Goal: Browse casually

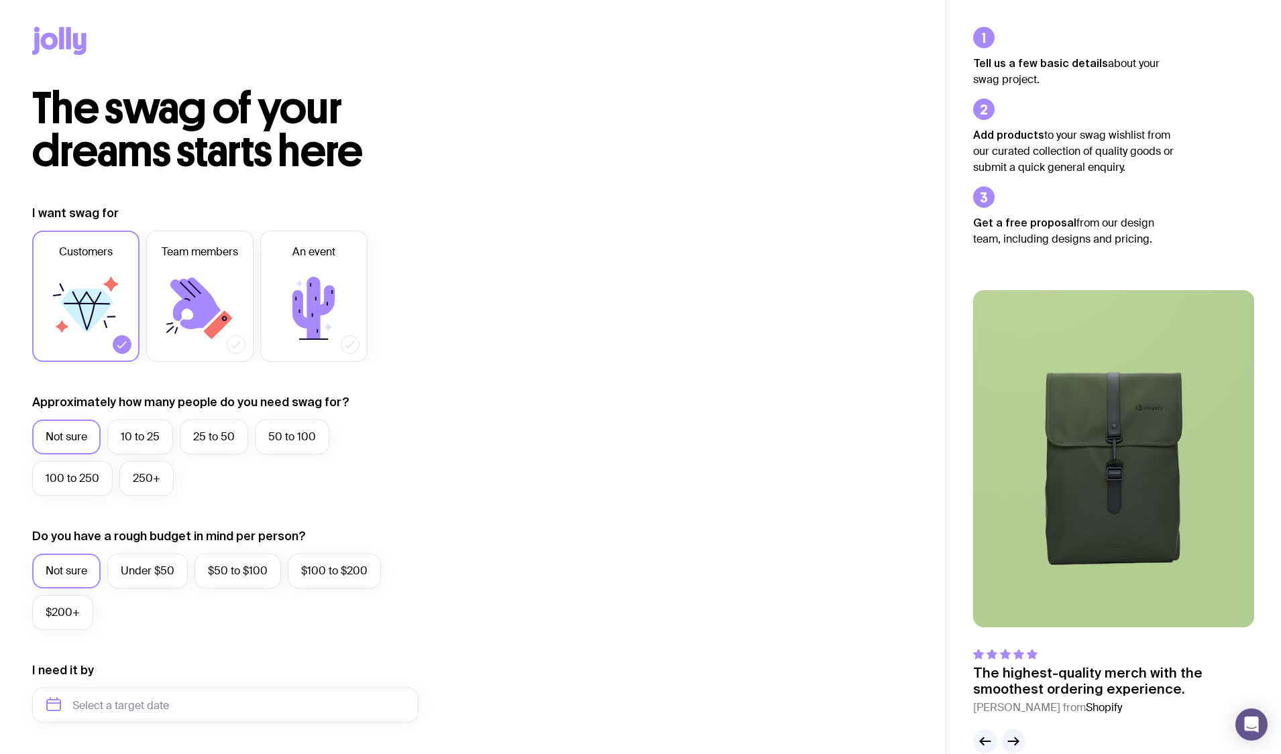
click at [82, 44] on icon at bounding box center [79, 44] width 13 height 22
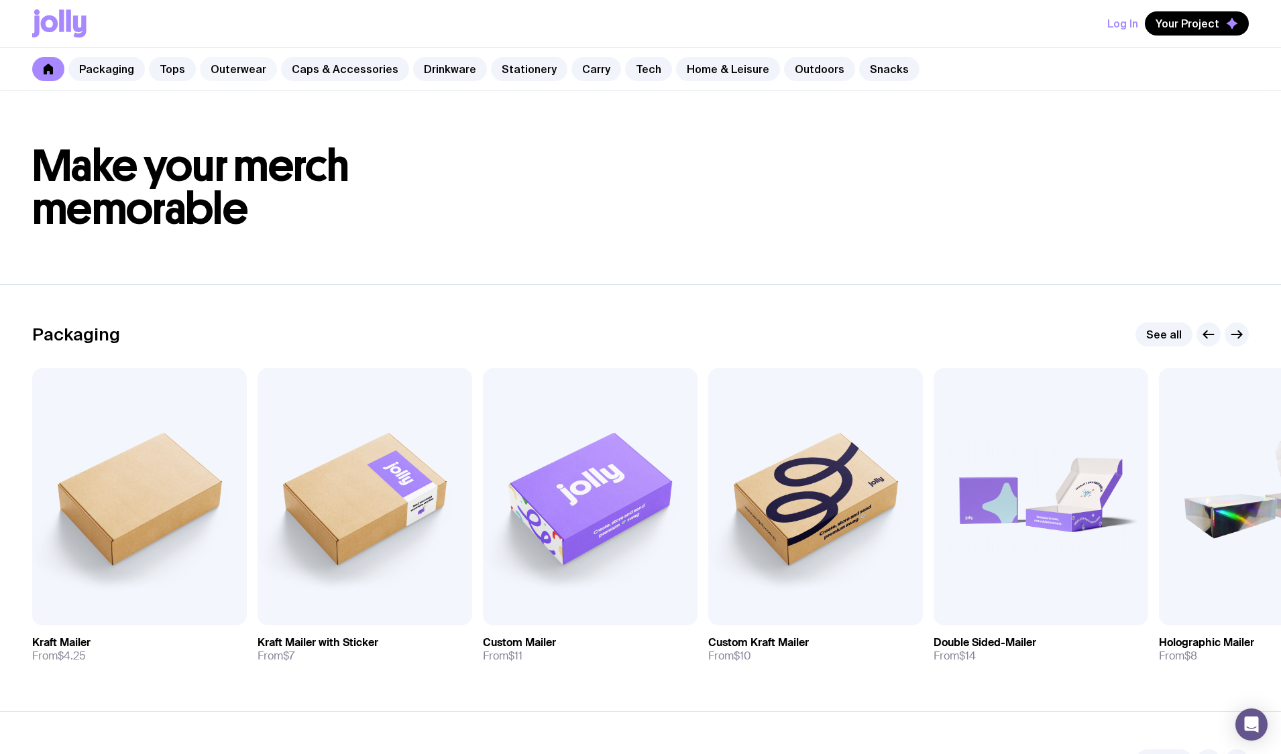
click at [246, 64] on link "Outerwear" at bounding box center [238, 69] width 77 height 24
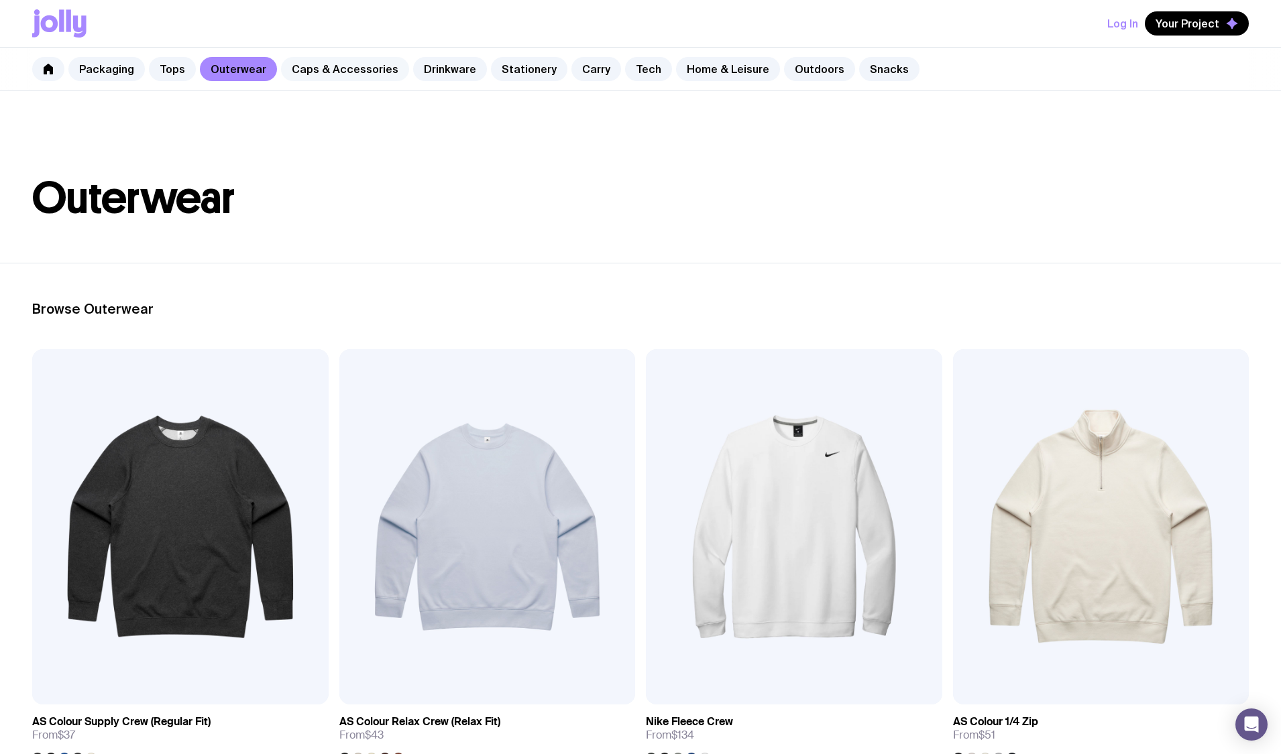
click at [347, 66] on link "Caps & Accessories" at bounding box center [345, 69] width 128 height 24
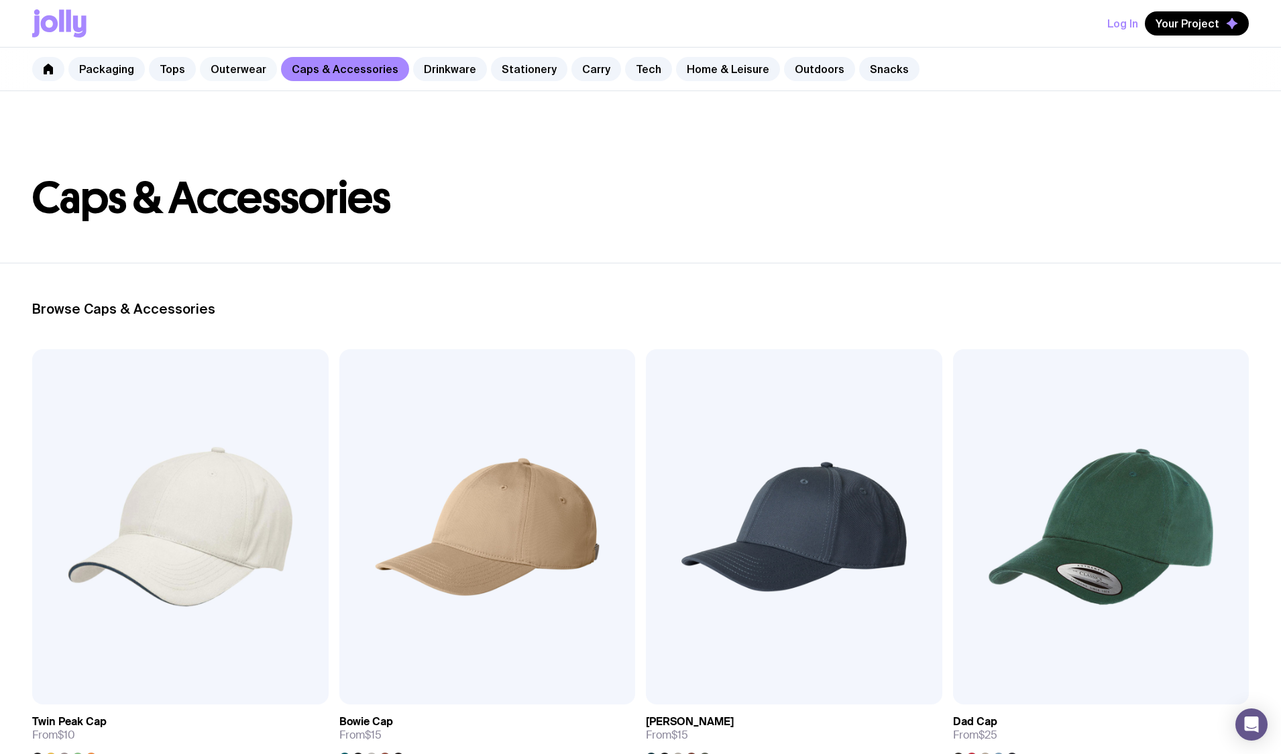
click at [250, 66] on link "Outerwear" at bounding box center [238, 69] width 77 height 24
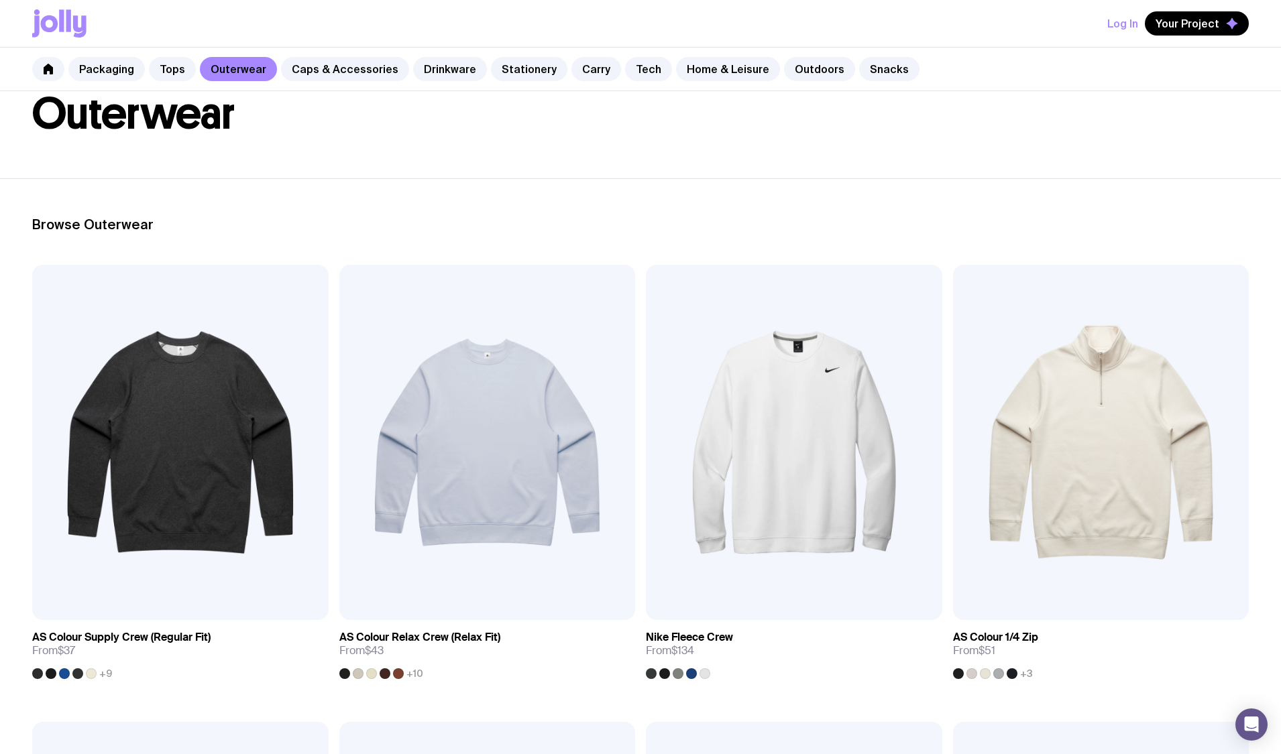
scroll to position [80, 0]
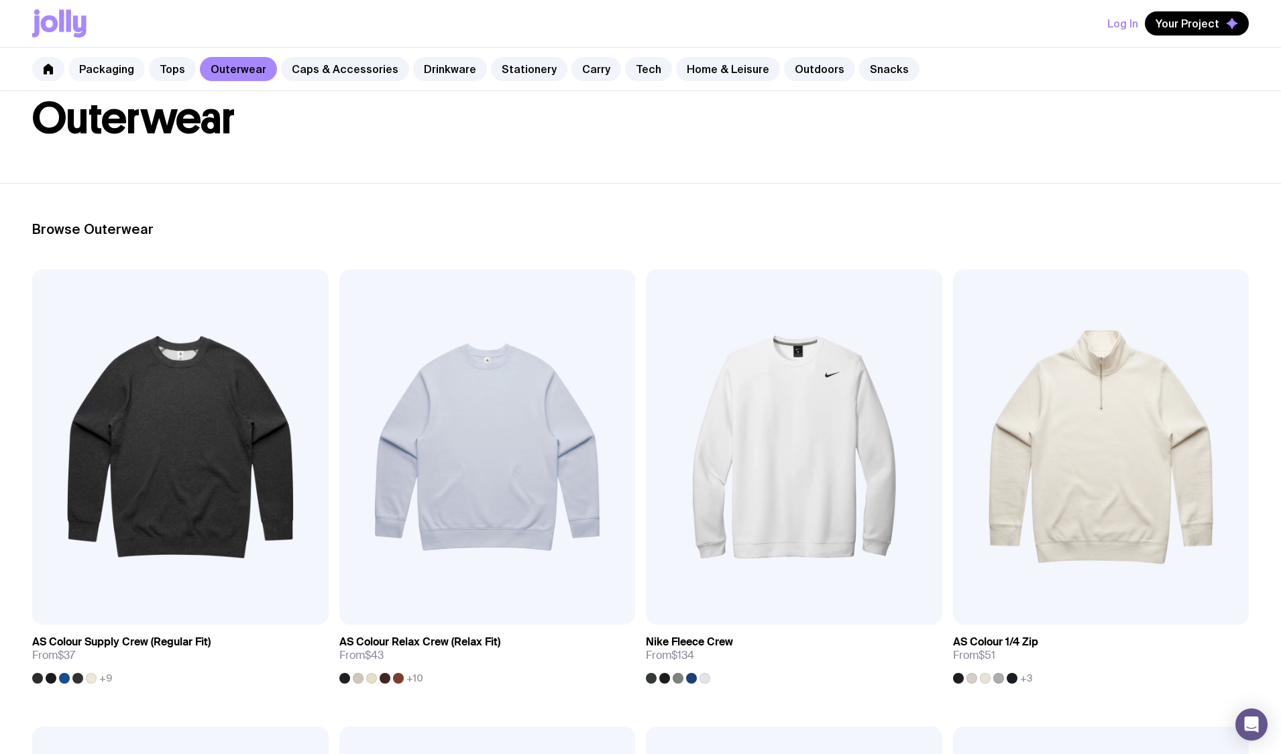
click at [125, 72] on link "Packaging" at bounding box center [106, 69] width 76 height 24
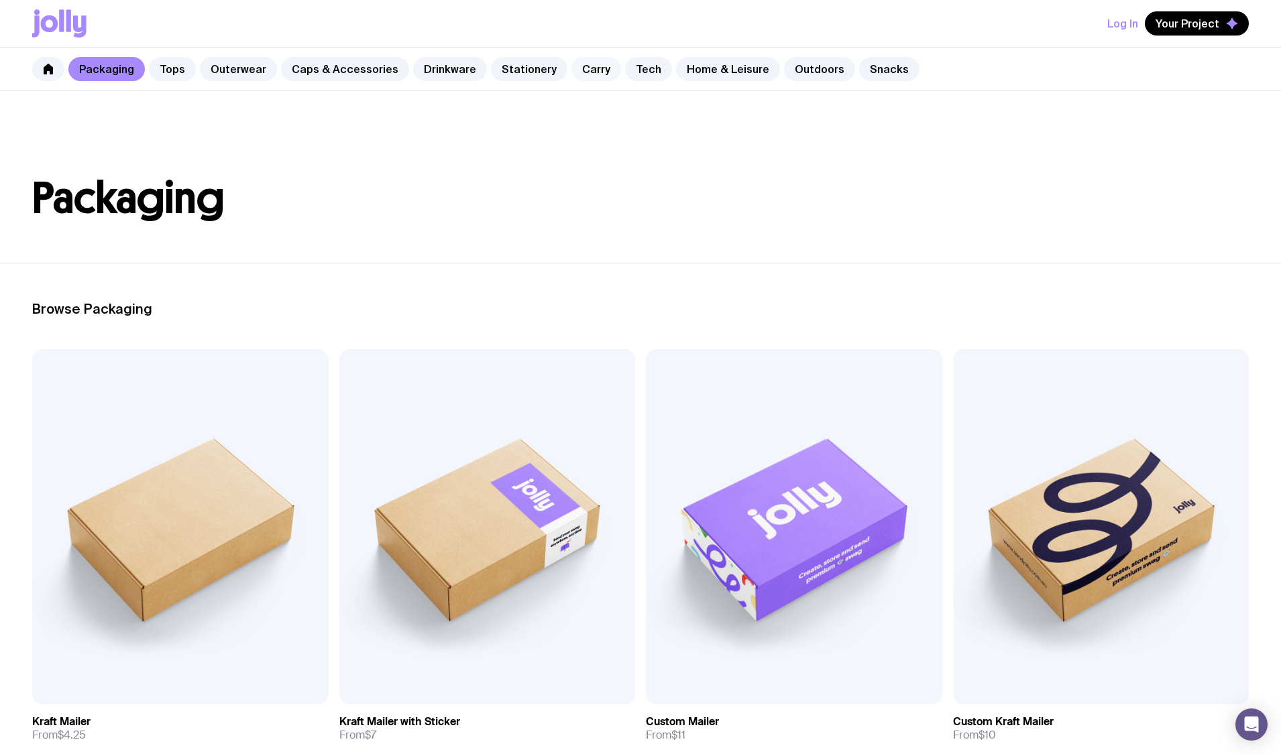
click at [589, 66] on link "Carry" at bounding box center [596, 69] width 50 height 24
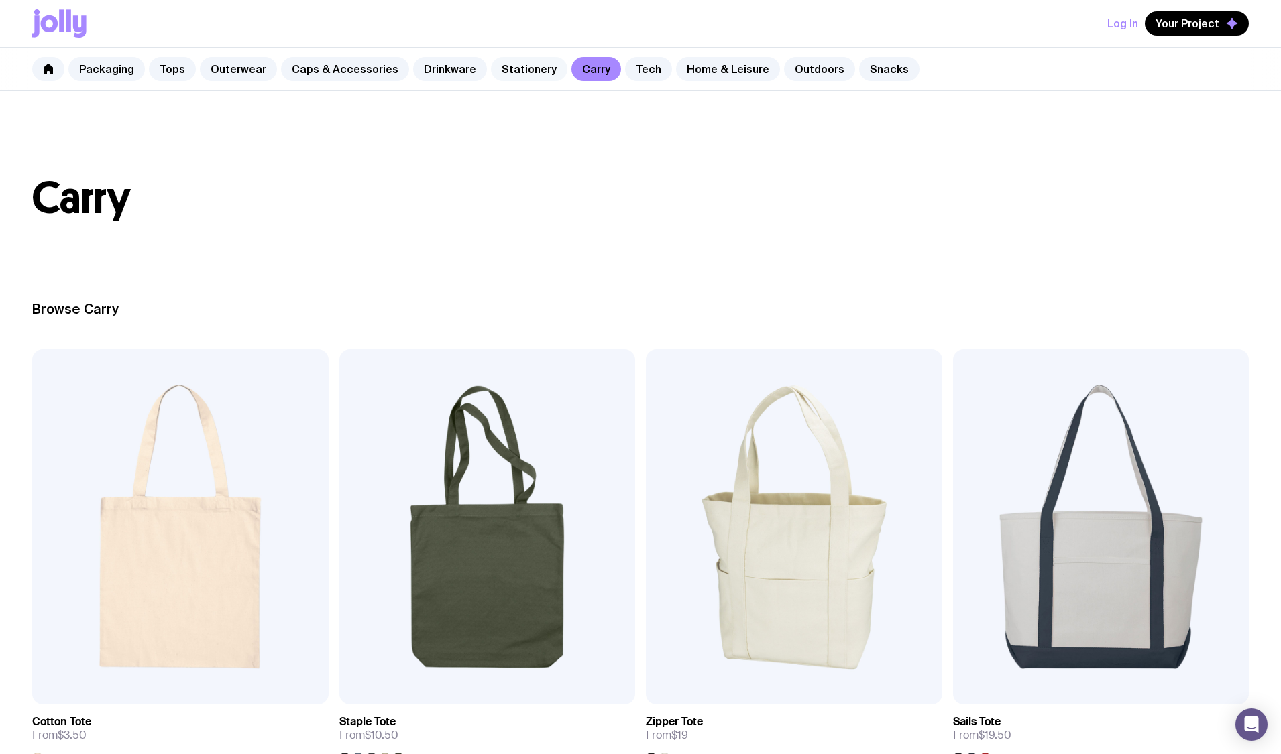
click at [511, 70] on link "Stationery" at bounding box center [529, 69] width 76 height 24
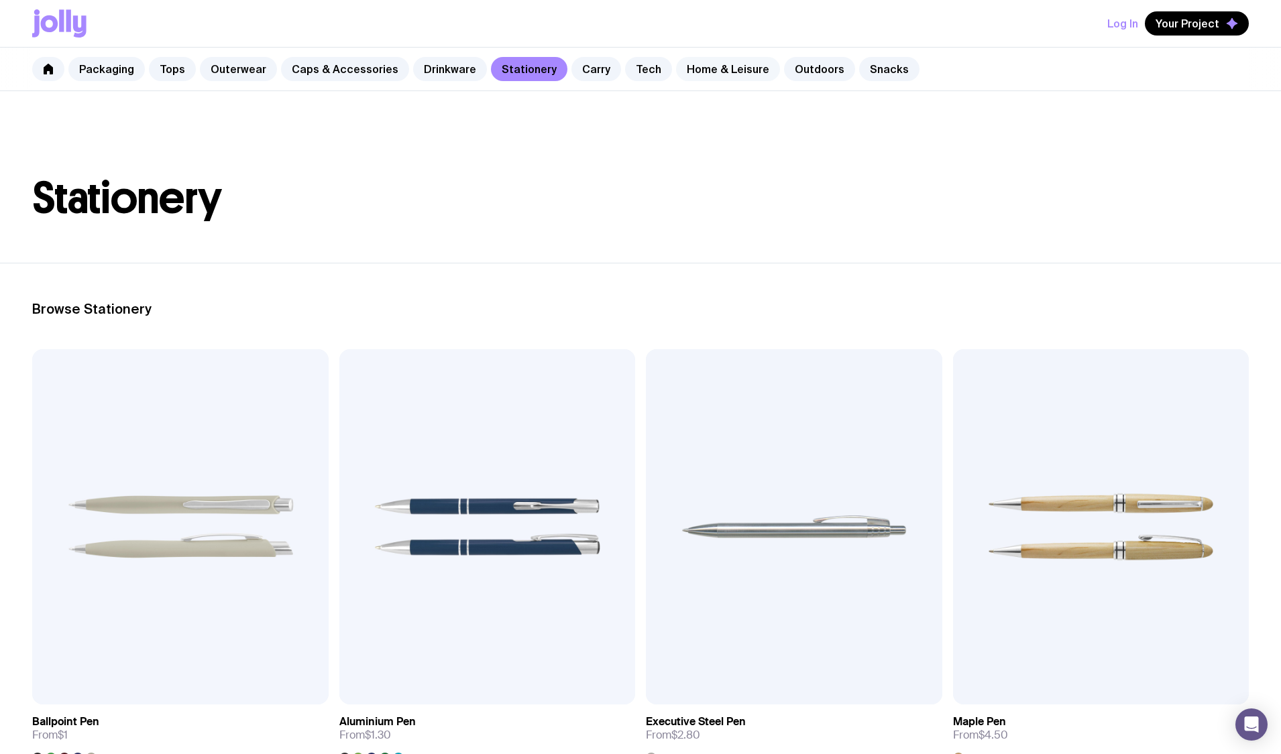
click at [701, 66] on link "Home & Leisure" at bounding box center [728, 69] width 104 height 24
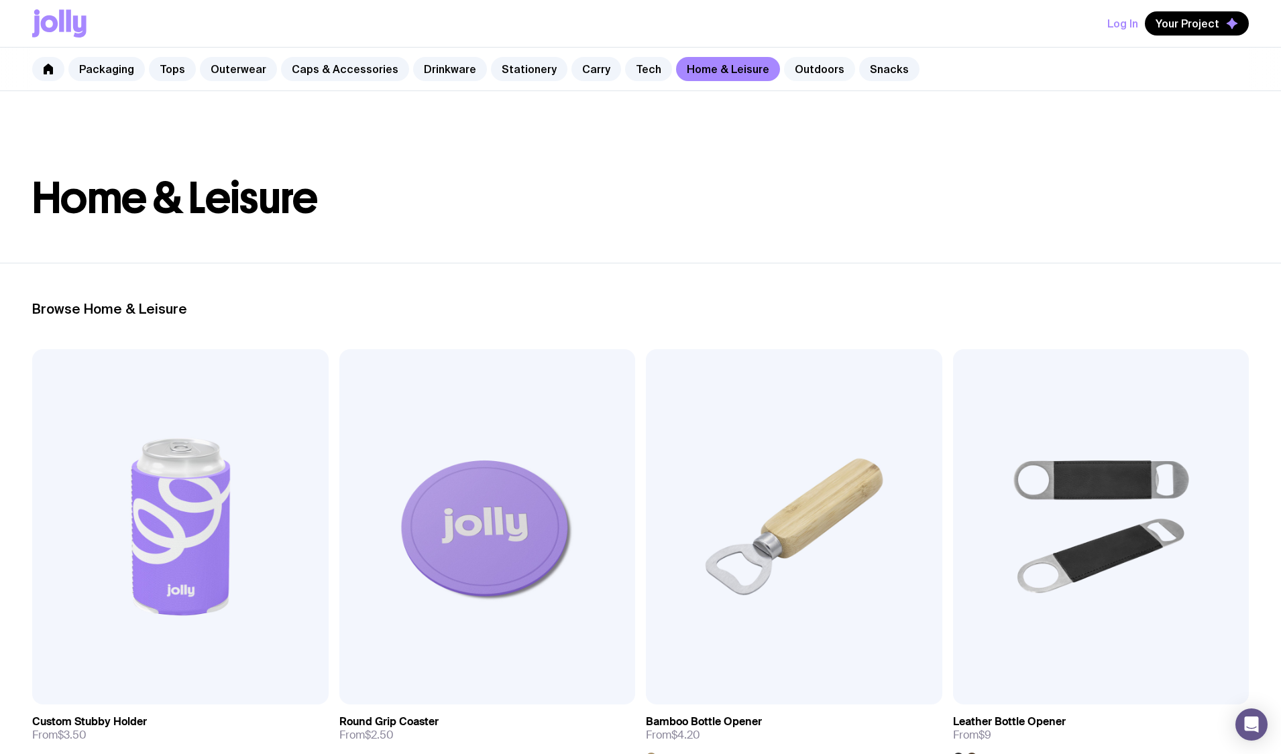
click at [809, 71] on link "Outdoors" at bounding box center [819, 69] width 71 height 24
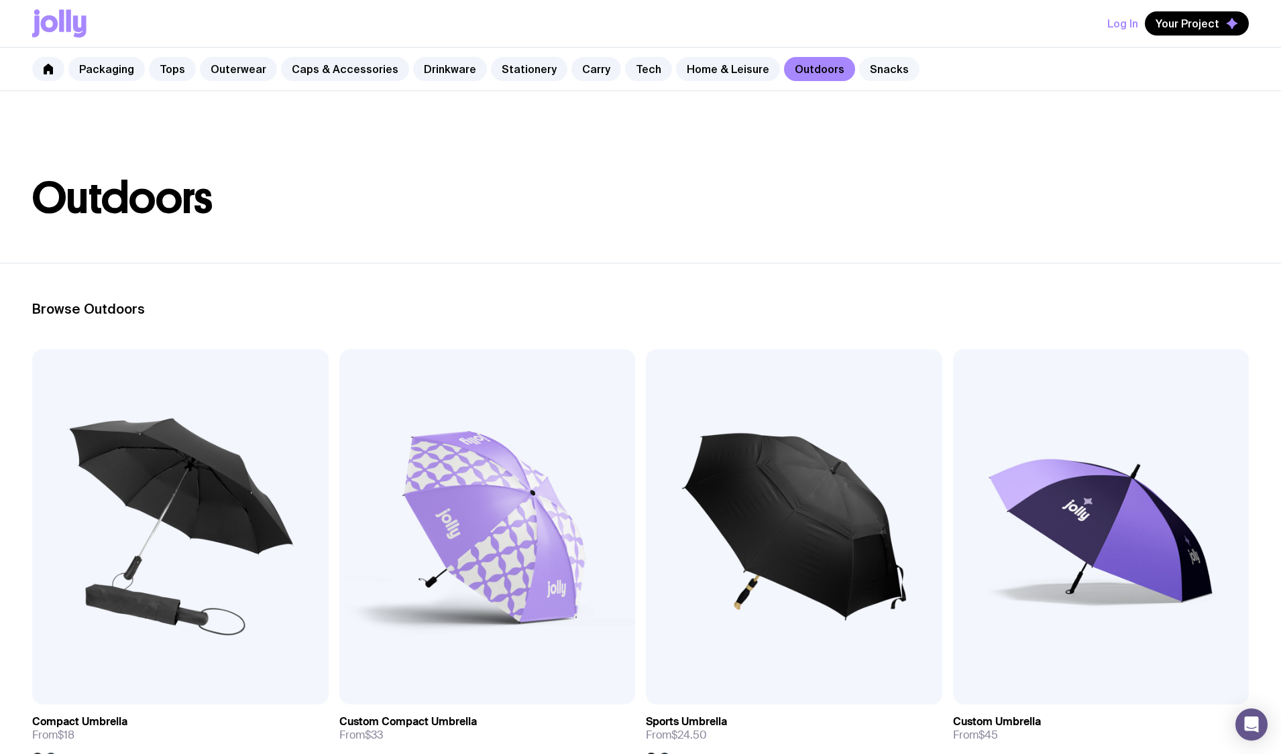
click at [873, 67] on link "Snacks" at bounding box center [889, 69] width 60 height 24
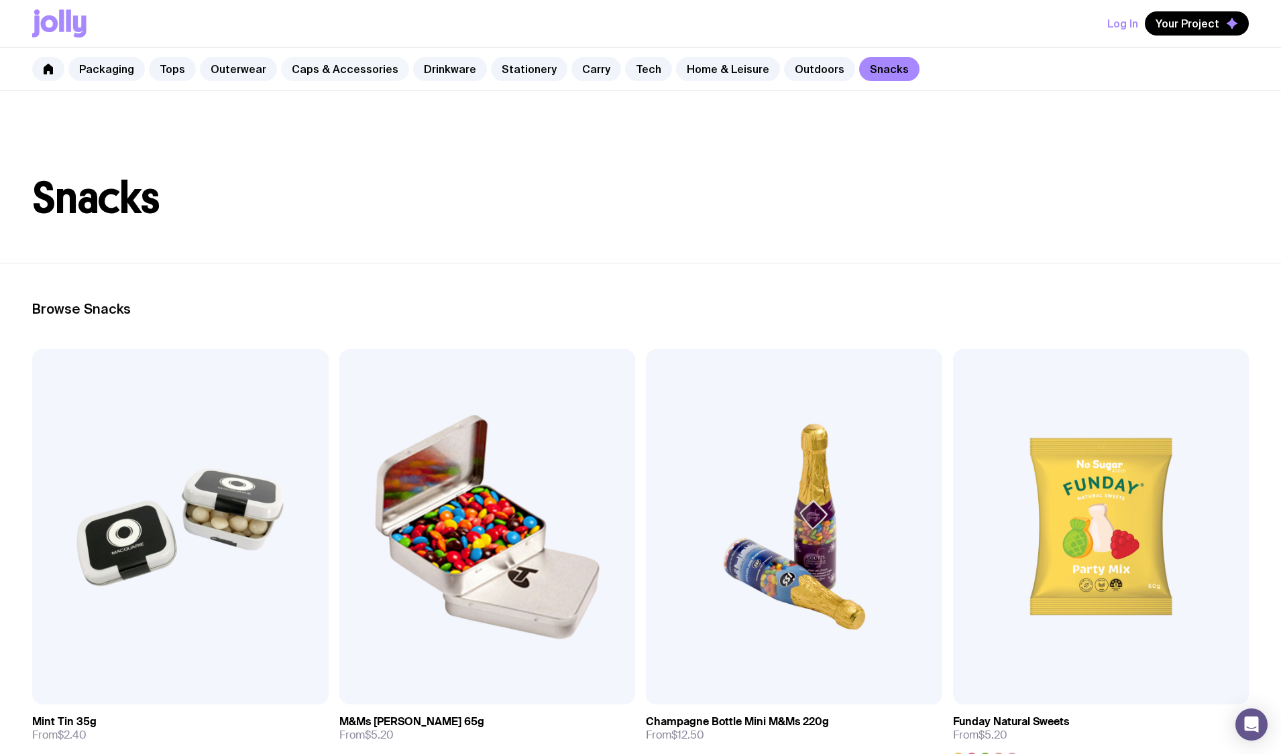
click at [339, 64] on link "Caps & Accessories" at bounding box center [345, 69] width 128 height 24
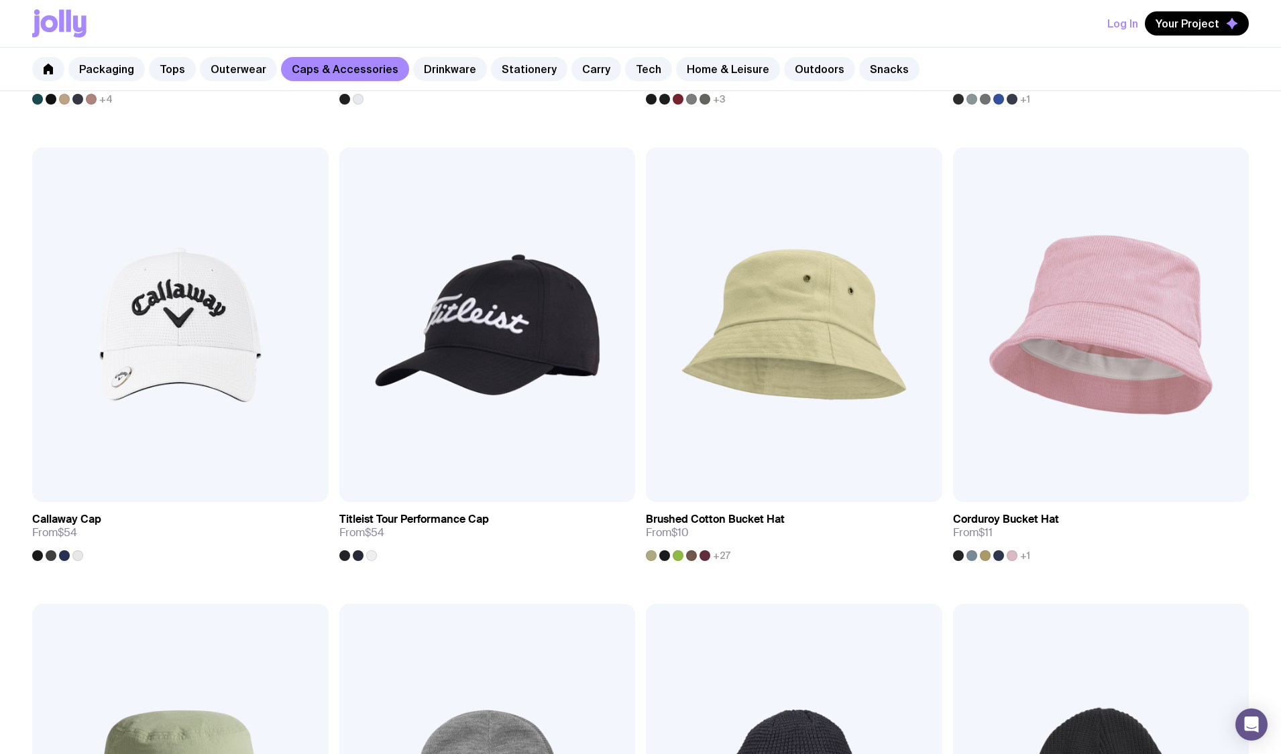
scroll to position [1118, 0]
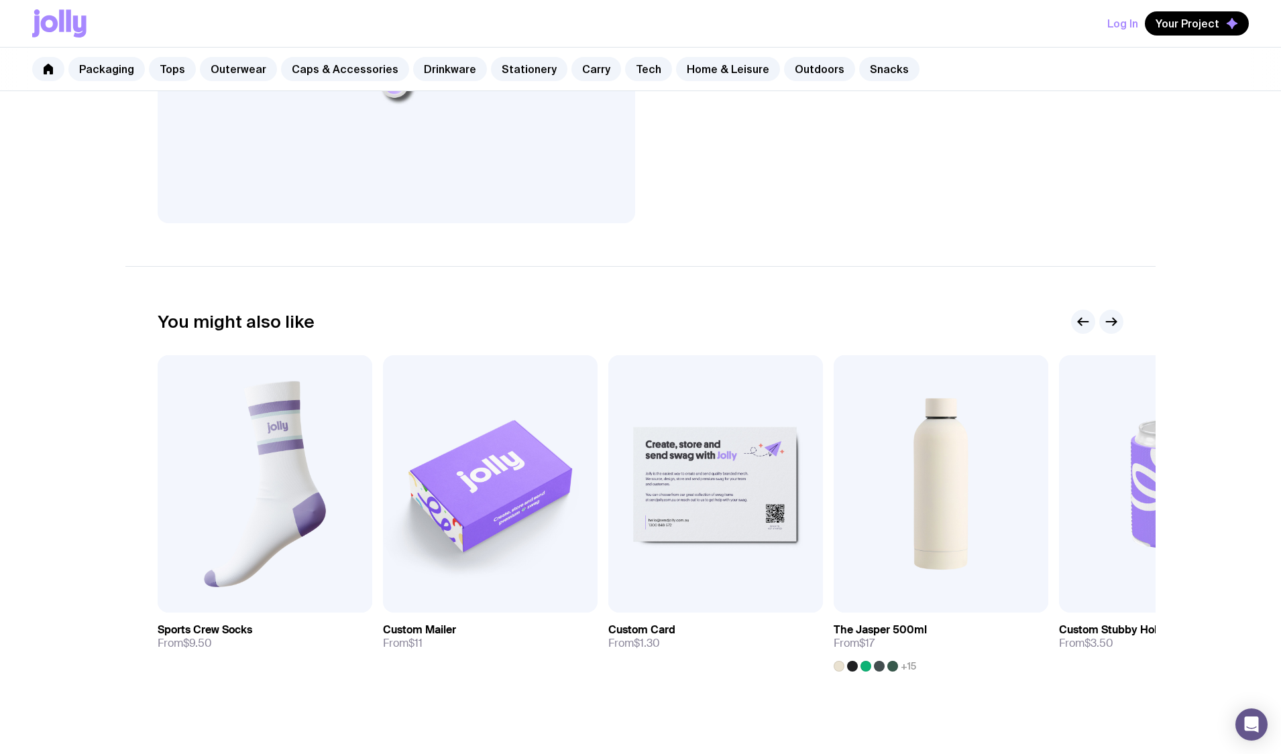
scroll to position [445, 0]
